Goal: Task Accomplishment & Management: Complete application form

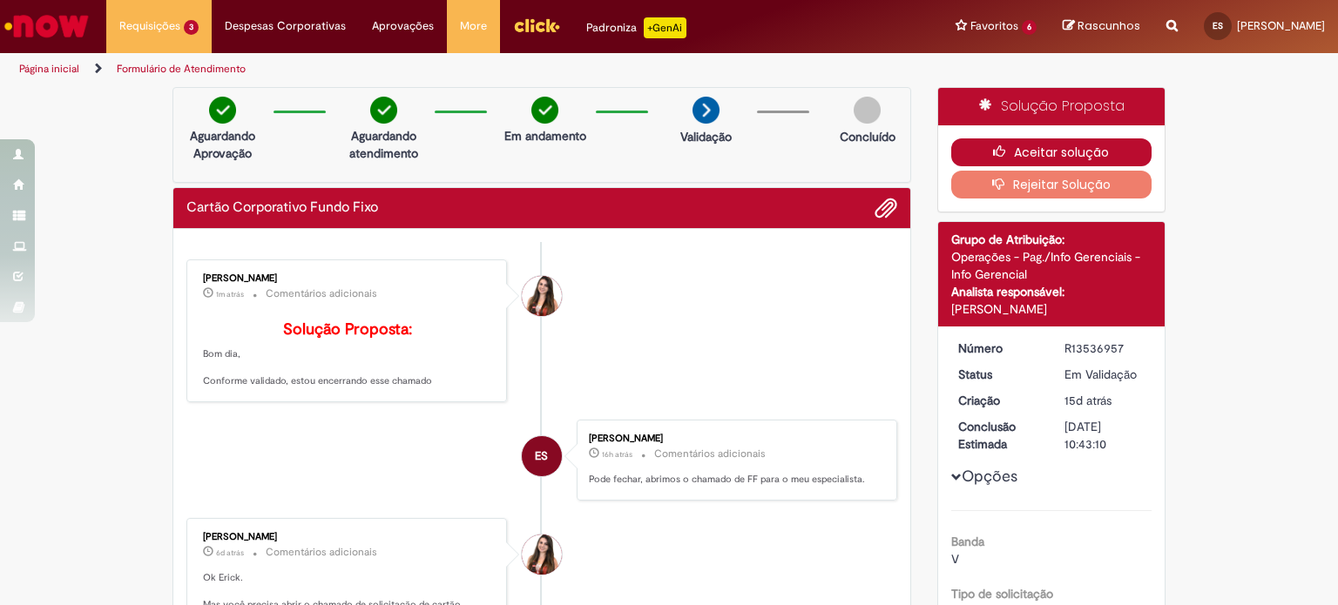
click at [1036, 143] on button "Aceitar solução" at bounding box center [1051, 153] width 201 height 28
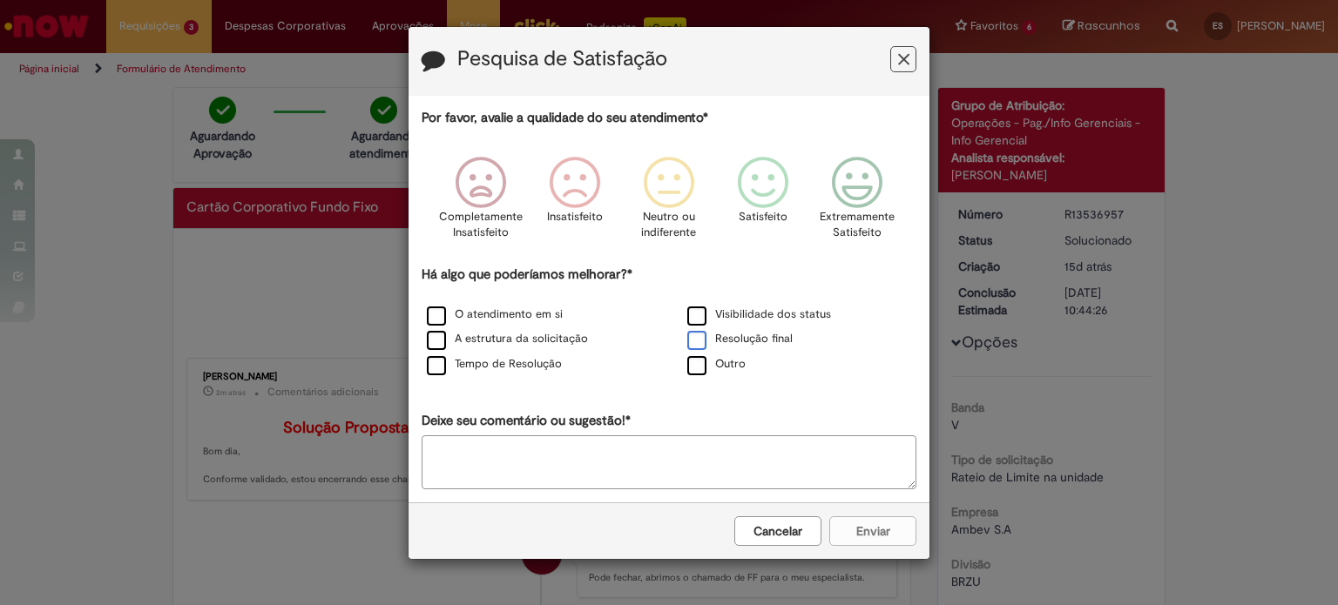
click at [694, 337] on label "Resolução final" at bounding box center [739, 339] width 105 height 17
click at [687, 203] on icon "Feedback" at bounding box center [669, 183] width 65 height 52
click at [443, 365] on label "Tempo de Resolução" at bounding box center [494, 364] width 135 height 17
click at [701, 336] on label "Resolução final" at bounding box center [739, 339] width 105 height 17
click at [871, 535] on button "Enviar" at bounding box center [872, 532] width 87 height 30
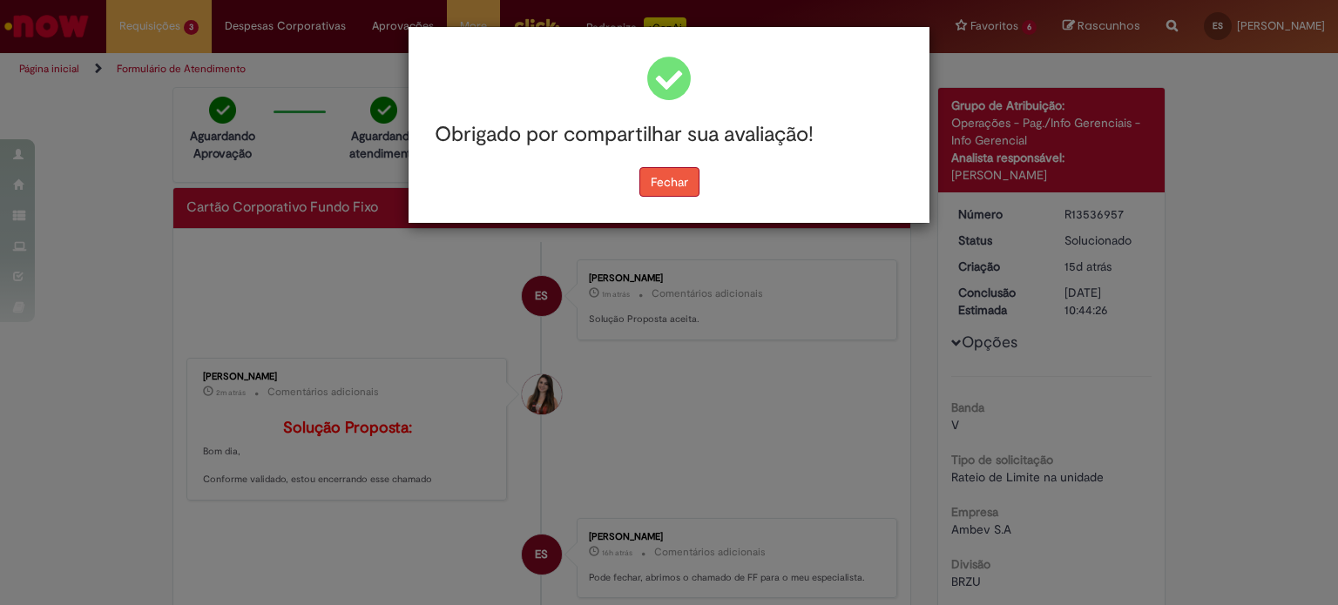
click at [669, 183] on button "Fechar" at bounding box center [669, 182] width 60 height 30
